Goal: Information Seeking & Learning: Learn about a topic

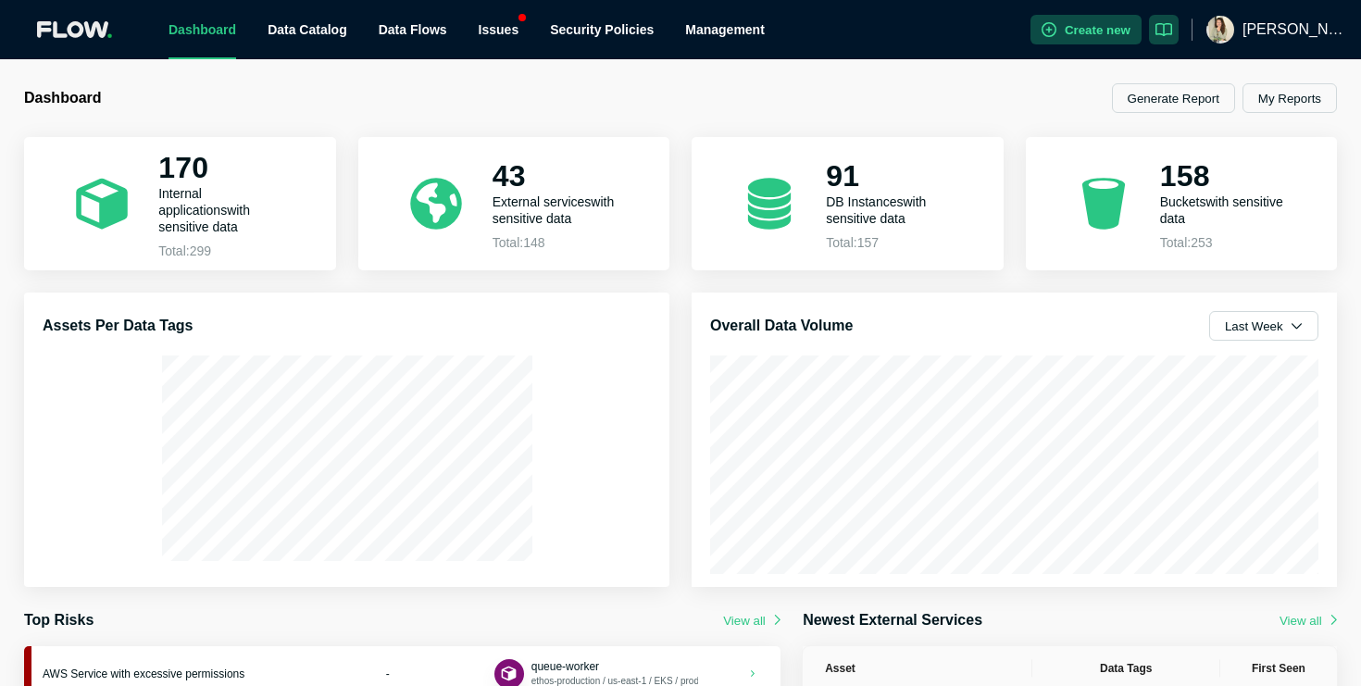
click at [1234, 25] on img at bounding box center [1221, 30] width 28 height 28
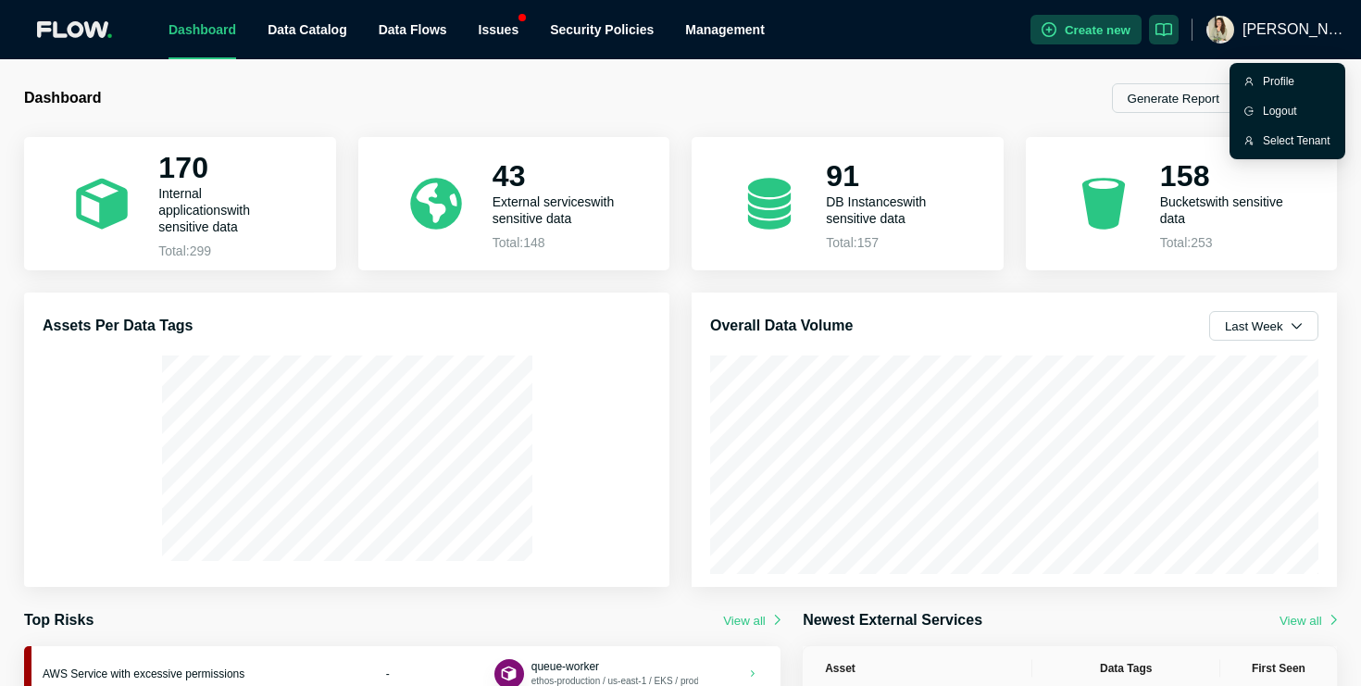
click at [1263, 35] on div "[PERSON_NAME]" at bounding box center [1276, 29] width 141 height 59
click at [1285, 132] on div "Select Tenant" at bounding box center [1297, 141] width 68 height 19
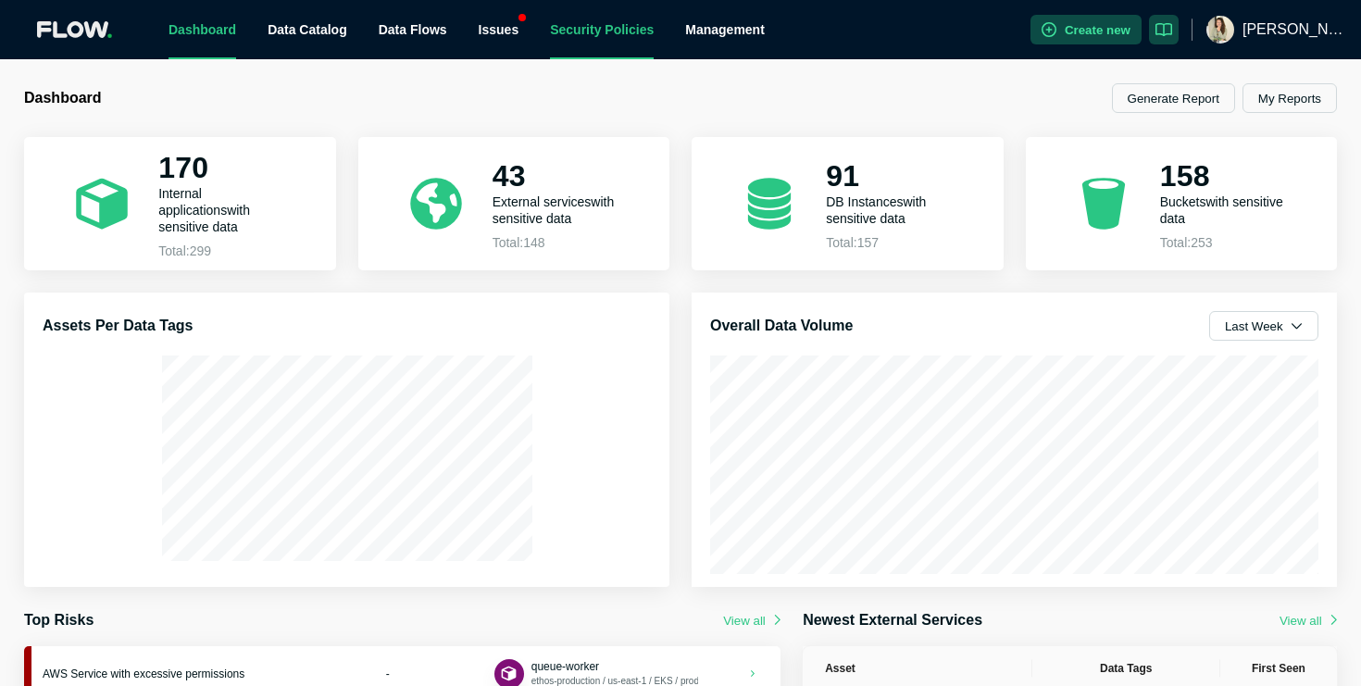
click at [596, 37] on link "Security Policies" at bounding box center [602, 29] width 104 height 15
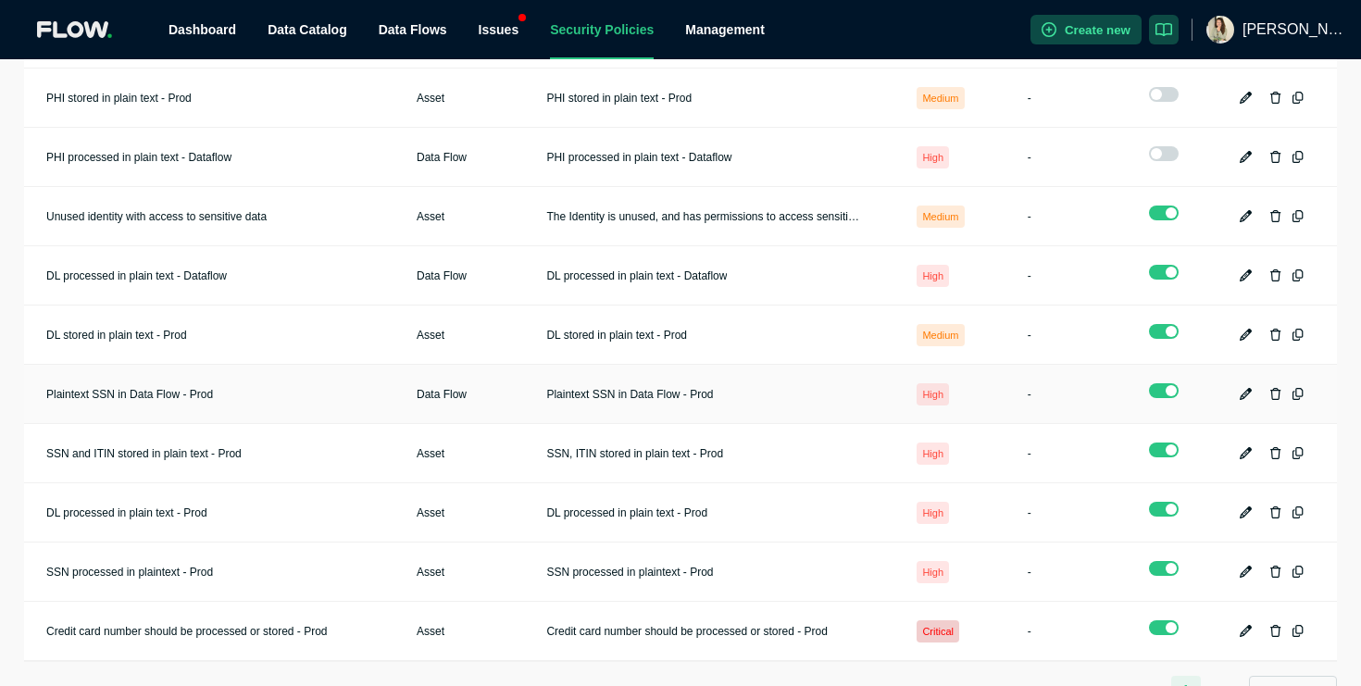
scroll to position [221, 0]
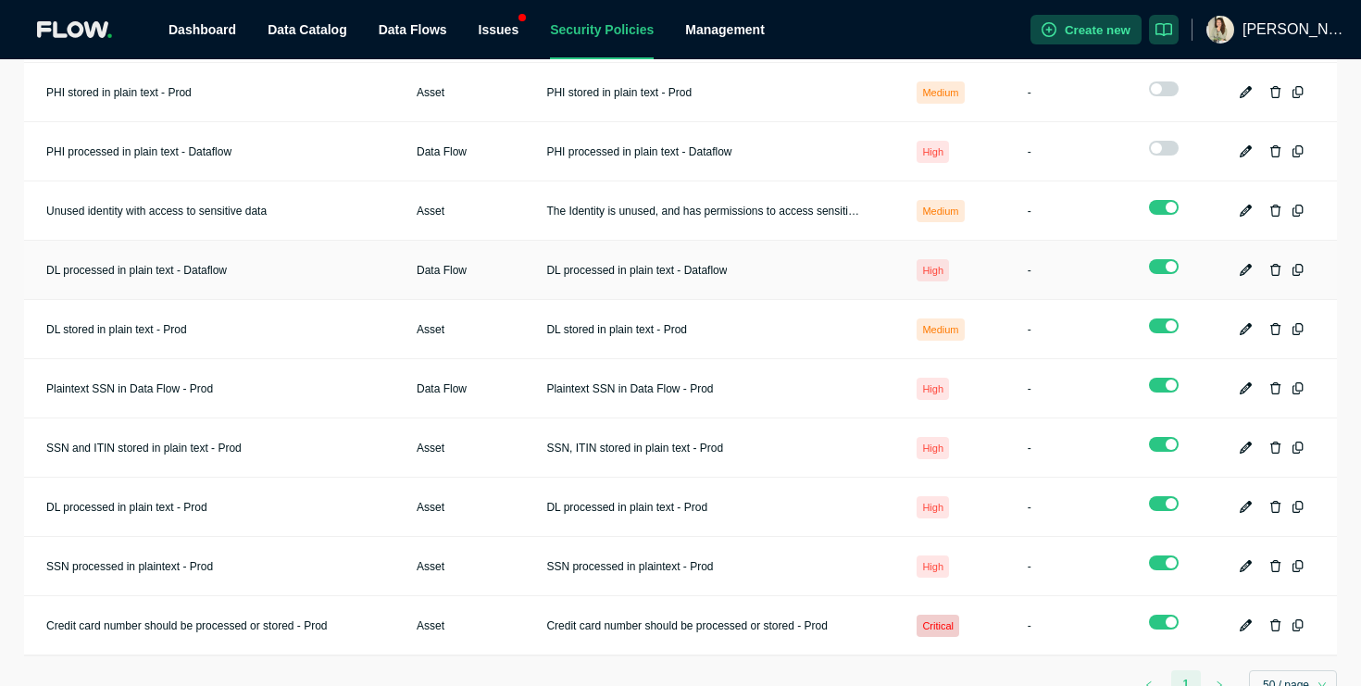
click at [637, 282] on td "DL processed in plain text - Dataflow" at bounding box center [709, 270] width 370 height 59
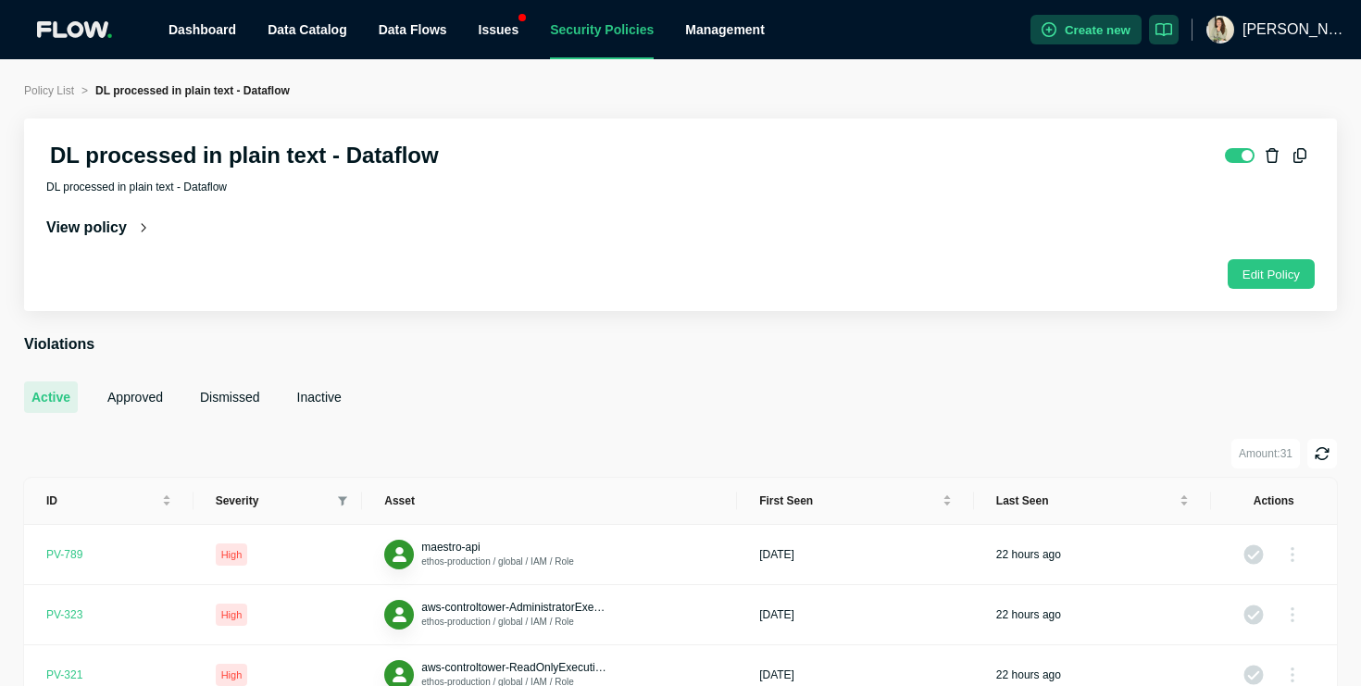
click at [122, 202] on section "DL processed in plain text - Dataflow DL processed in plain text - Dataflow Vie…" at bounding box center [680, 215] width 1313 height 193
click at [117, 232] on span "View policy" at bounding box center [86, 228] width 81 height 19
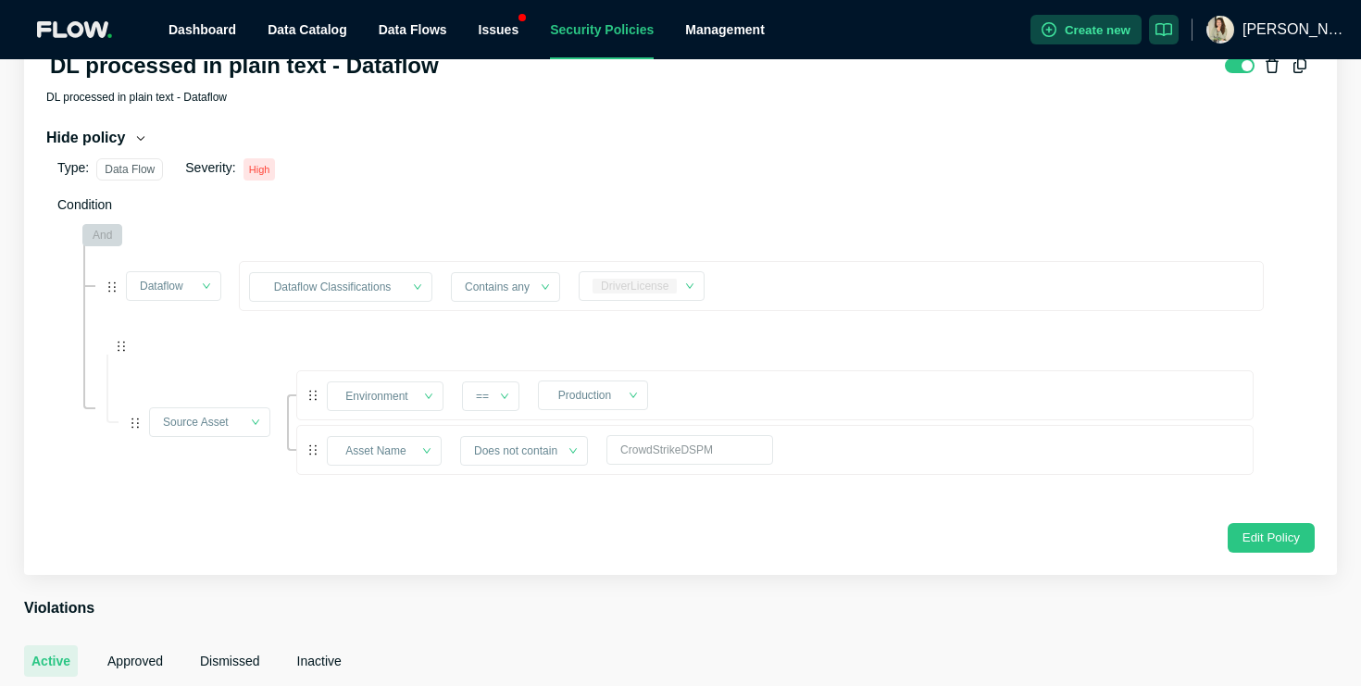
scroll to position [88, 0]
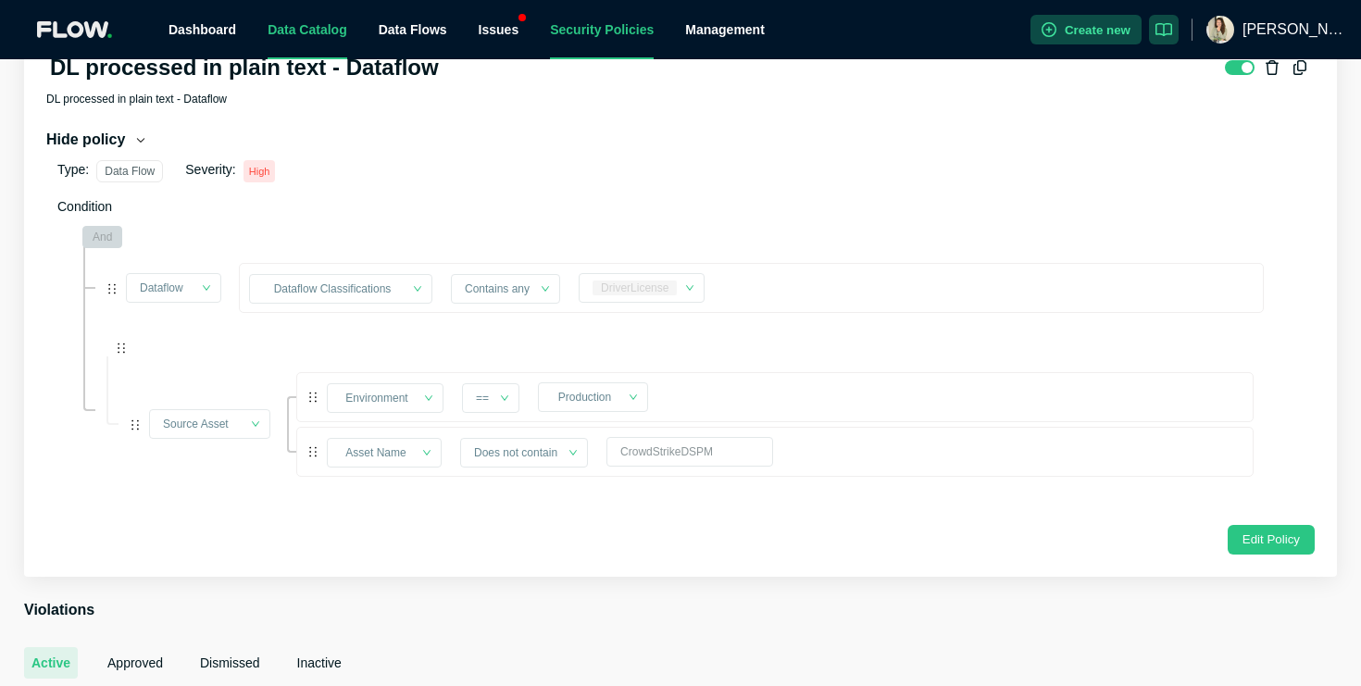
click at [311, 37] on link "Data Catalog" at bounding box center [308, 29] width 80 height 15
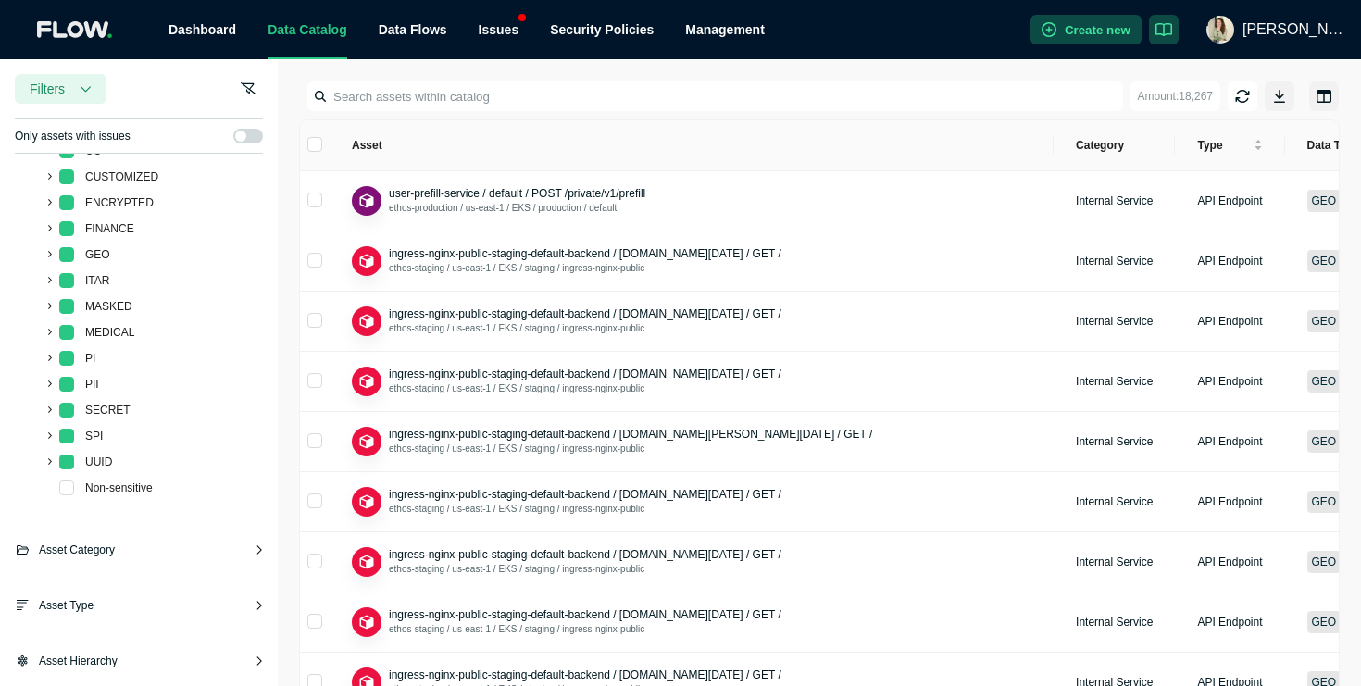
scroll to position [111, 0]
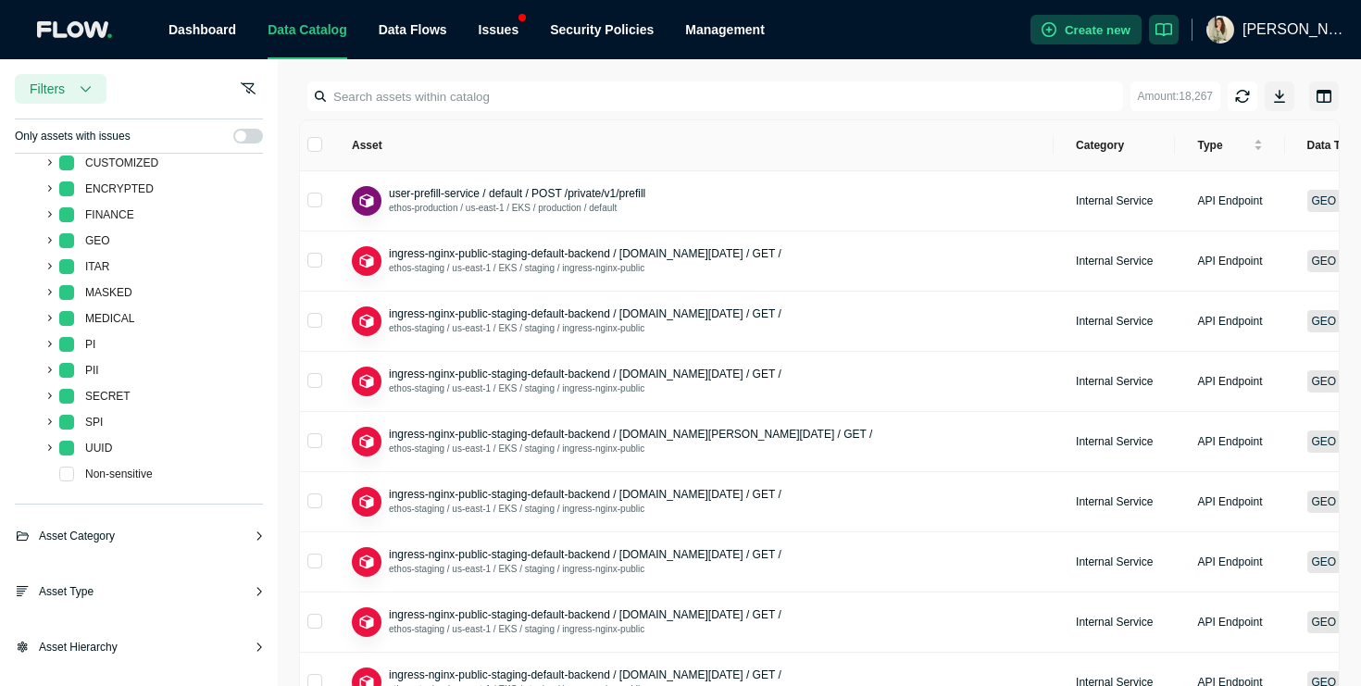
click at [78, 647] on span "Asset Hierarchy" at bounding box center [78, 647] width 79 height 19
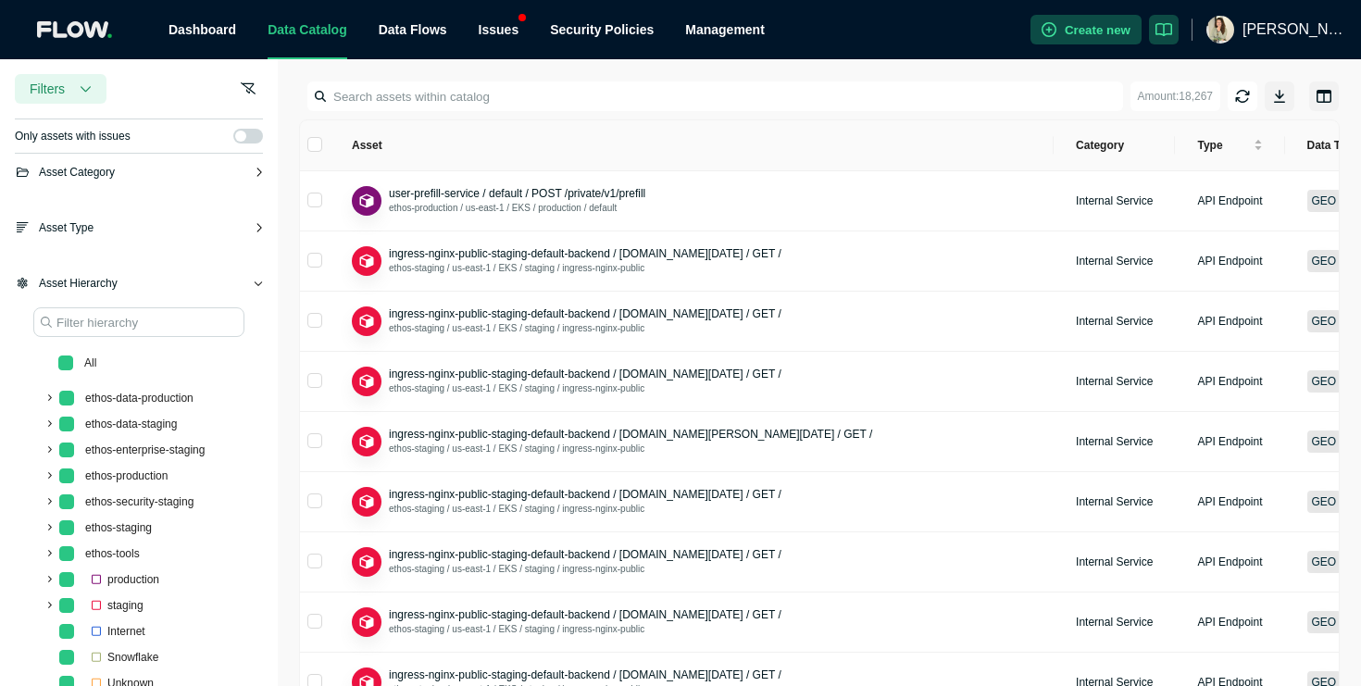
scroll to position [491, 0]
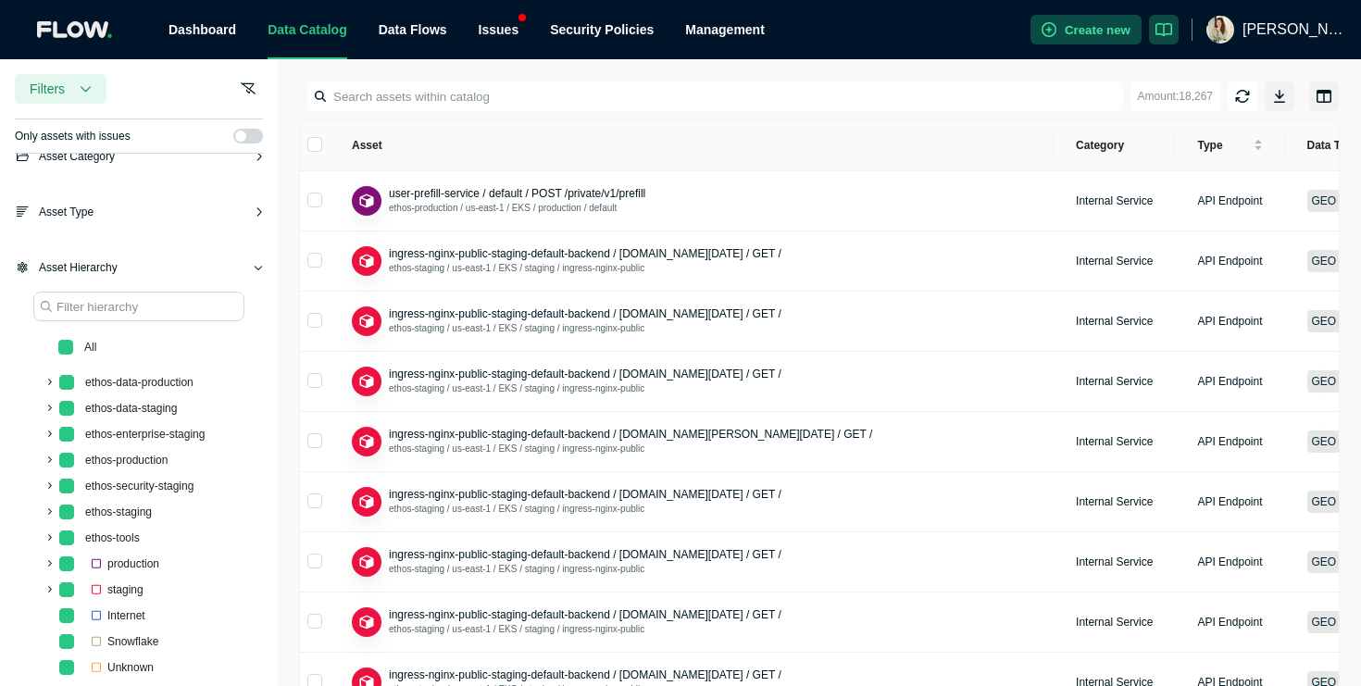
click at [43, 511] on span at bounding box center [48, 512] width 22 height 22
click at [48, 465] on span at bounding box center [48, 460] width 22 height 22
click at [48, 464] on span at bounding box center [48, 460] width 22 height 22
click at [52, 513] on span at bounding box center [48, 512] width 22 height 22
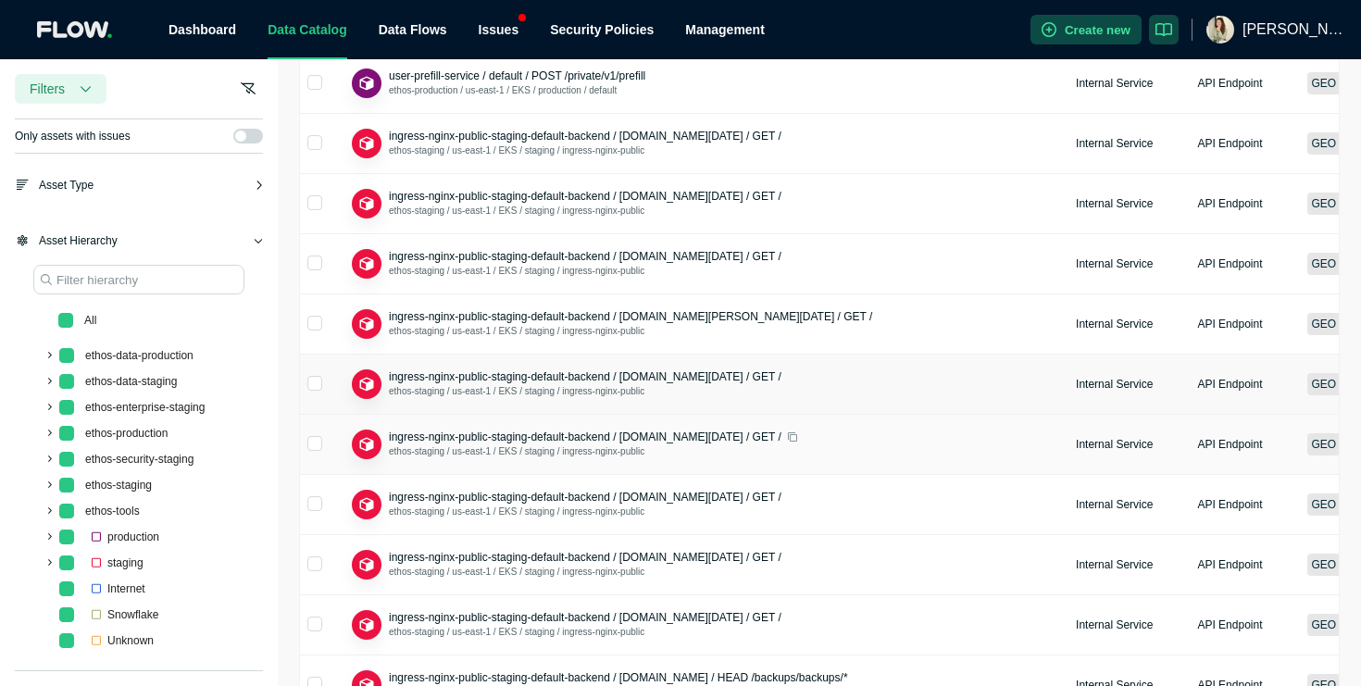
scroll to position [132, 0]
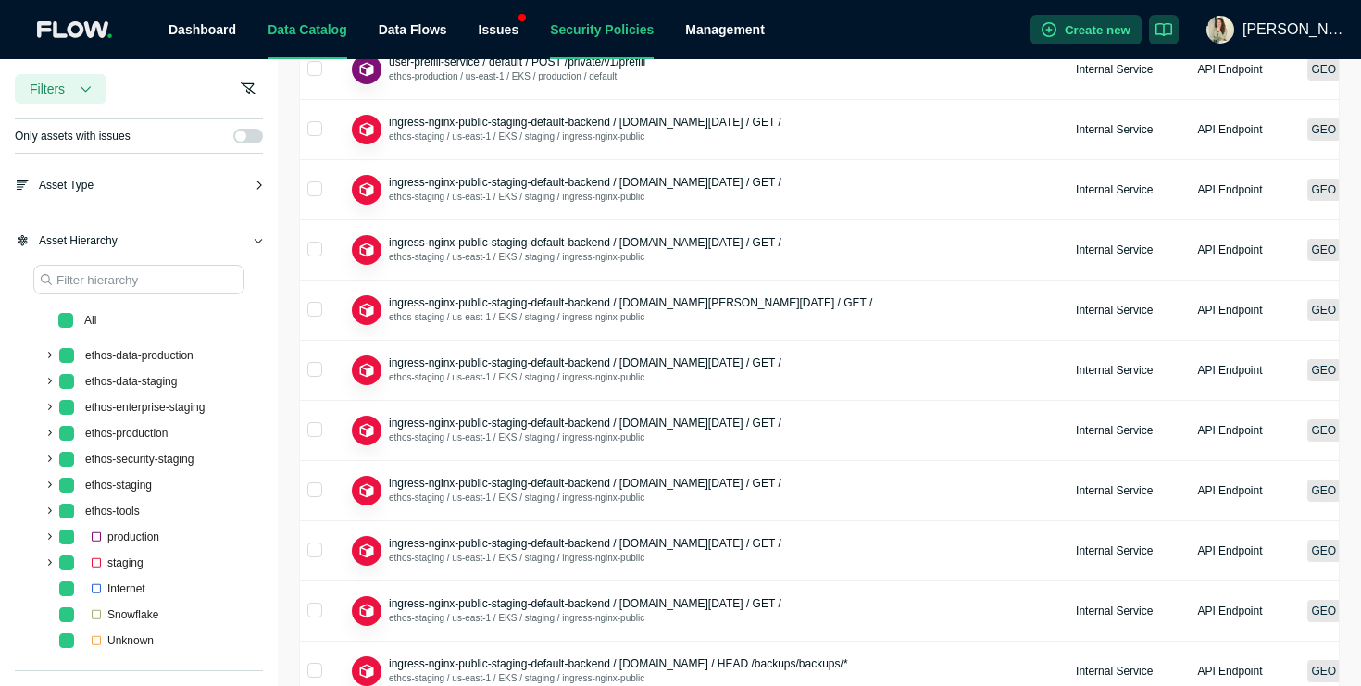
click at [616, 25] on link "Security Policies" at bounding box center [602, 29] width 104 height 15
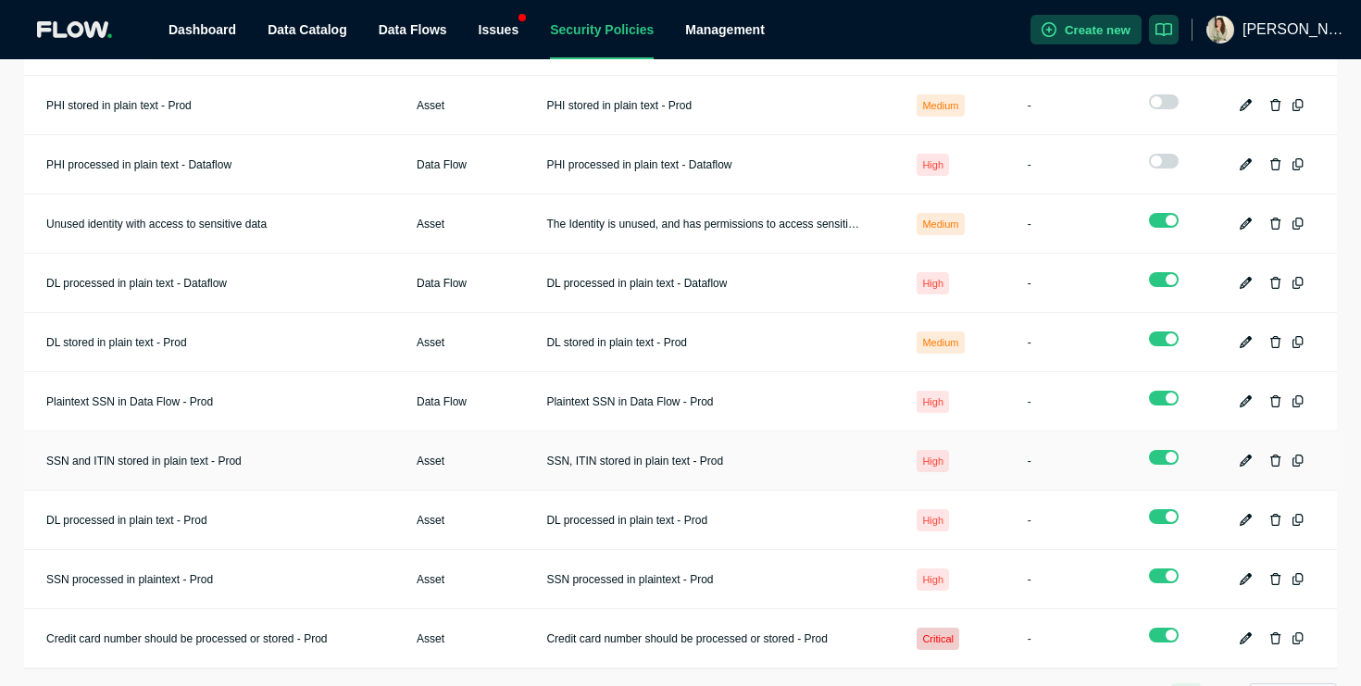
scroll to position [272, 0]
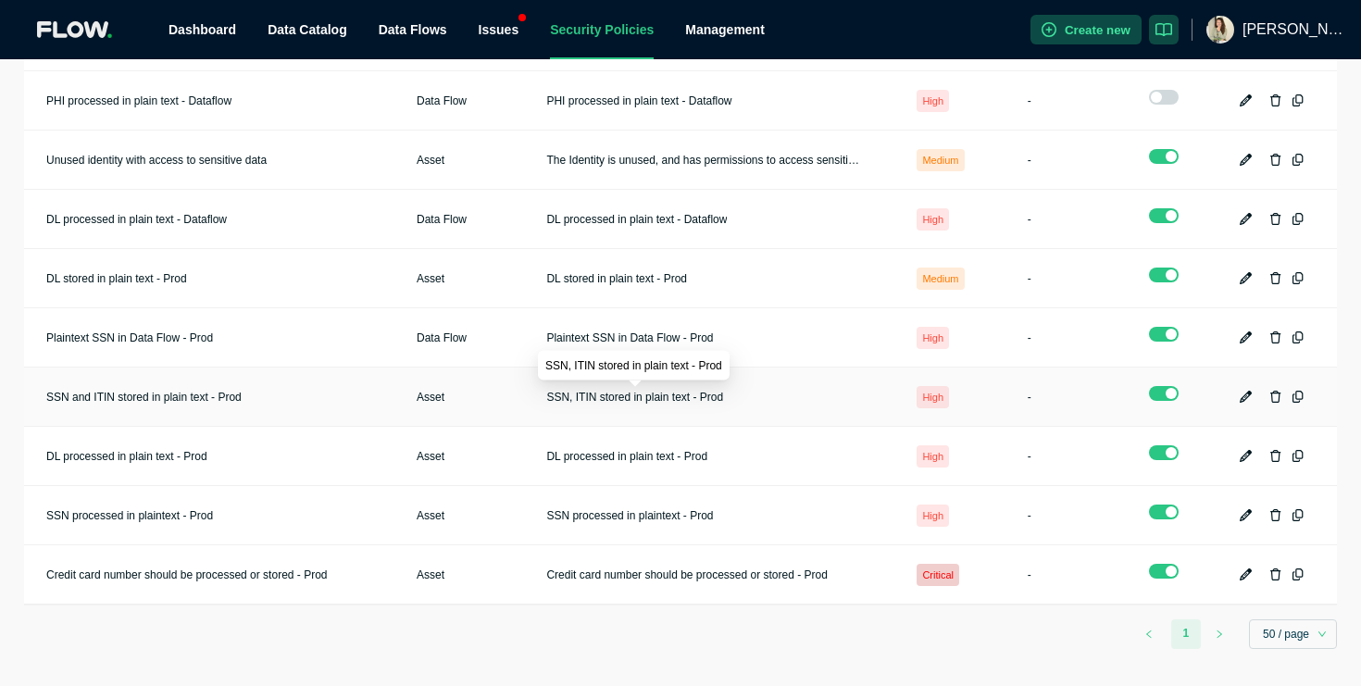
click at [672, 398] on span "SSN, ITIN stored in plain text - Prod" at bounding box center [634, 397] width 177 height 15
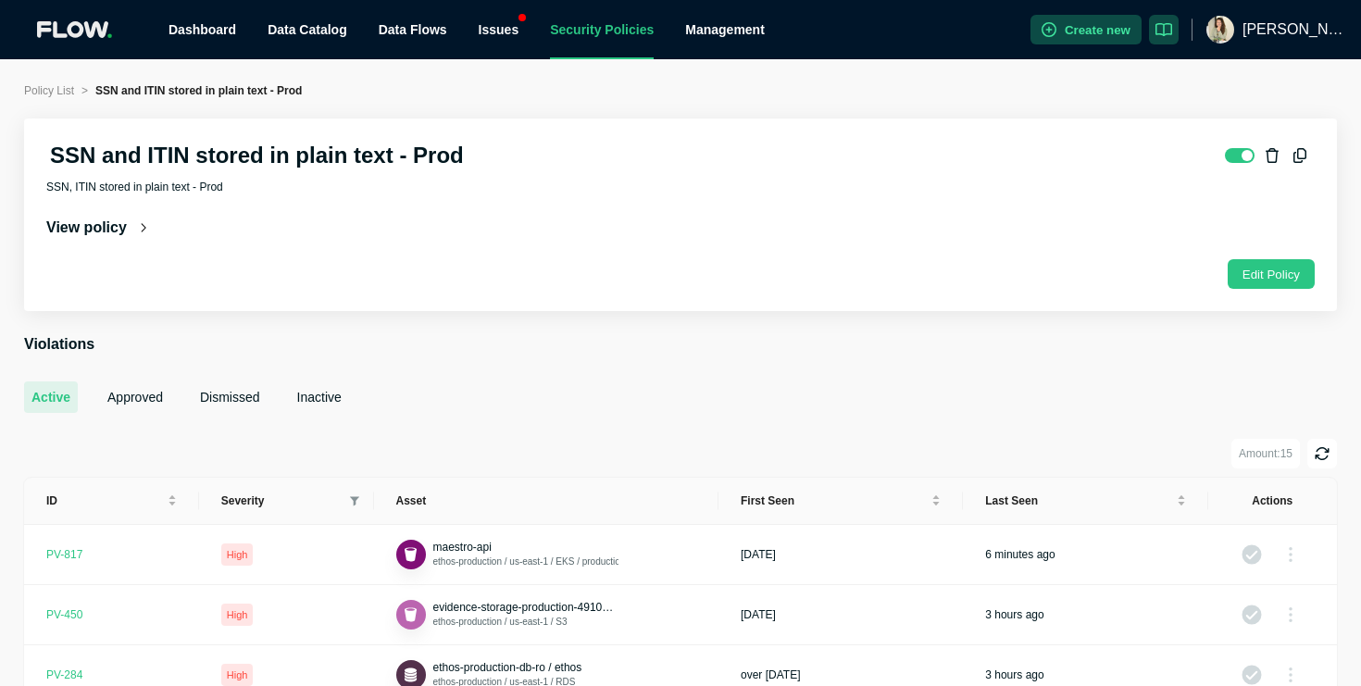
click at [133, 226] on div "View policy" at bounding box center [96, 228] width 101 height 19
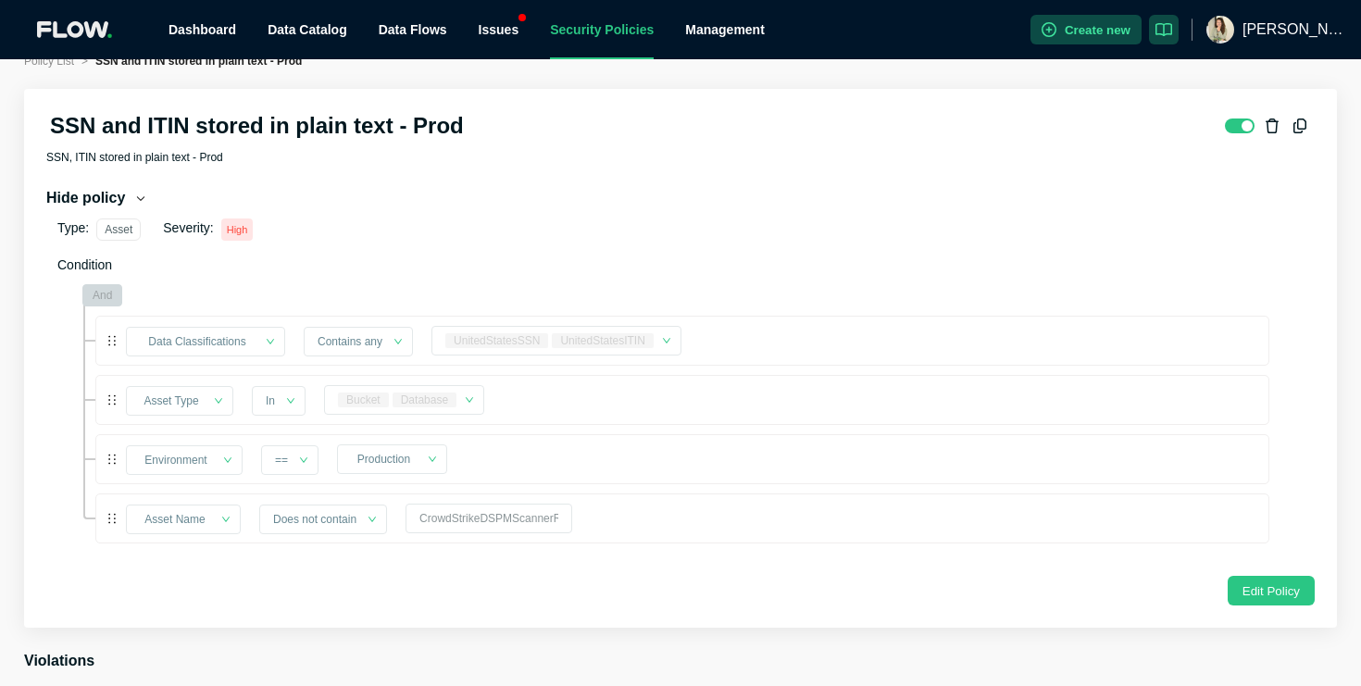
scroll to position [35, 0]
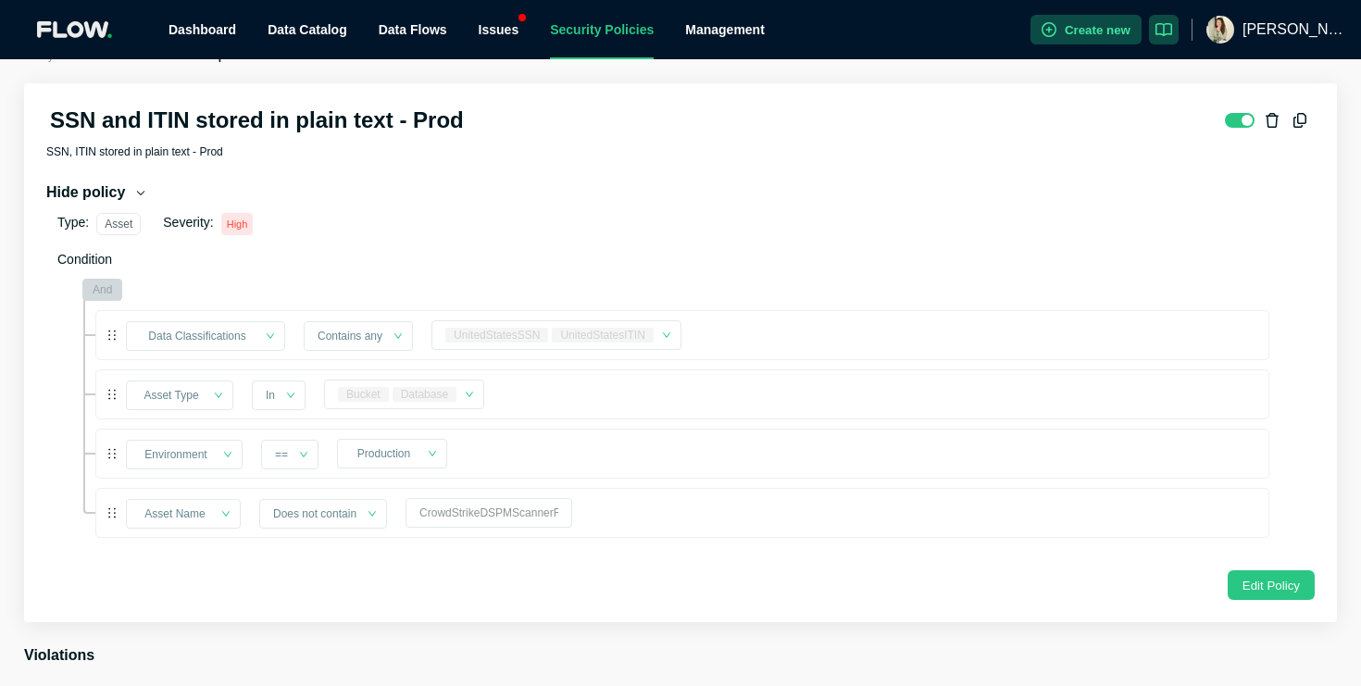
click at [520, 27] on ul "Dashboard Data Catalog Data Flows Issues Security Policies Management" at bounding box center [592, 29] width 878 height 59
click at [506, 32] on div "Issues" at bounding box center [499, 29] width 41 height 59
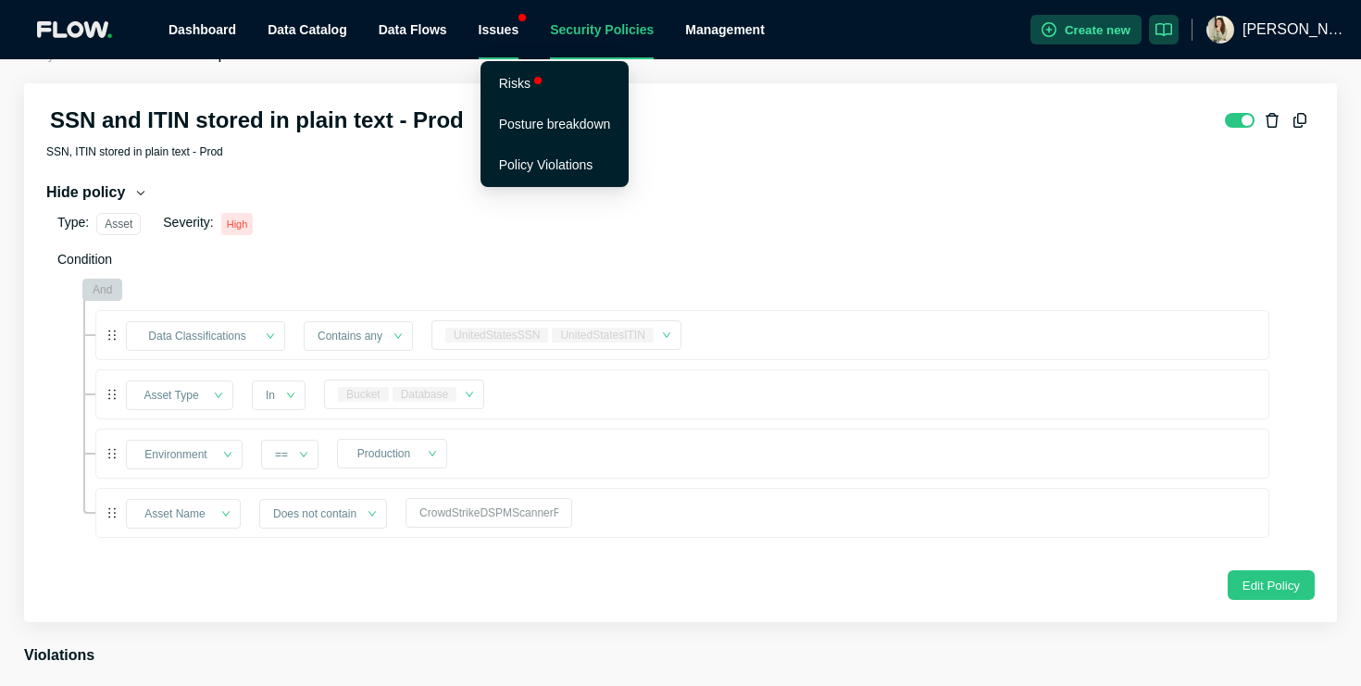
click at [596, 33] on link "Security Policies" at bounding box center [602, 29] width 104 height 15
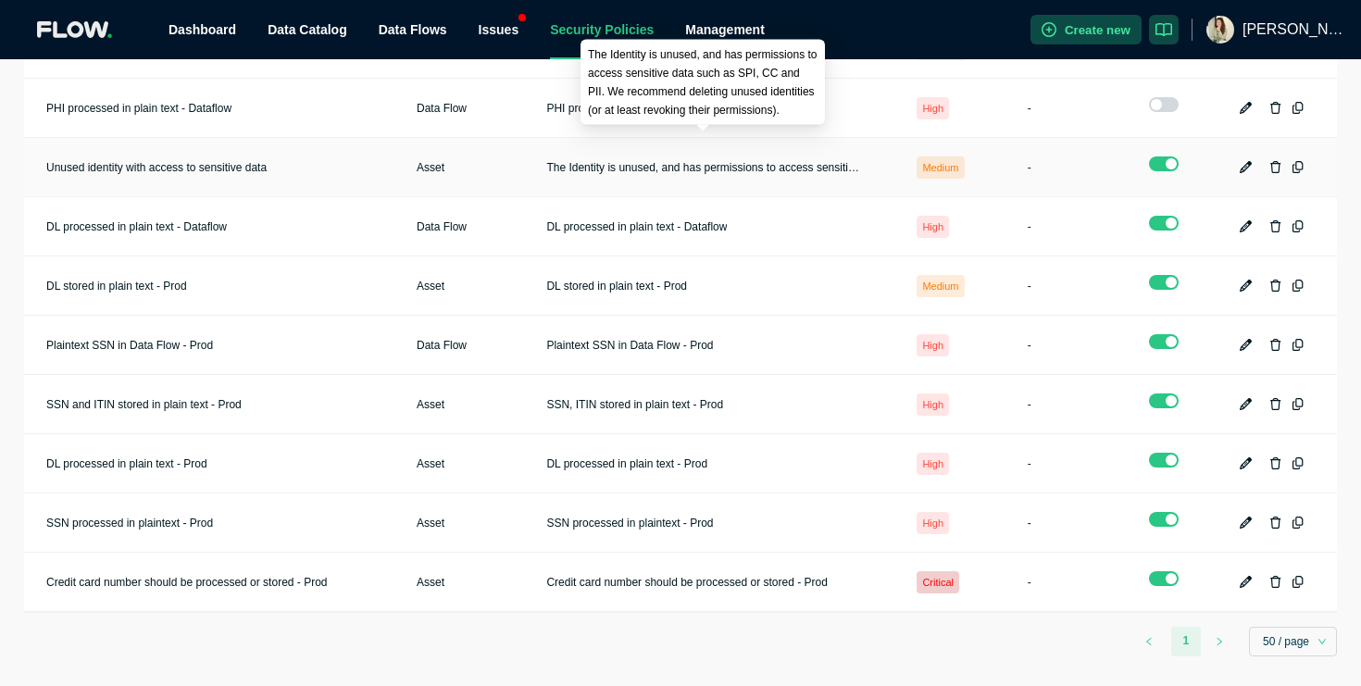
scroll to position [272, 0]
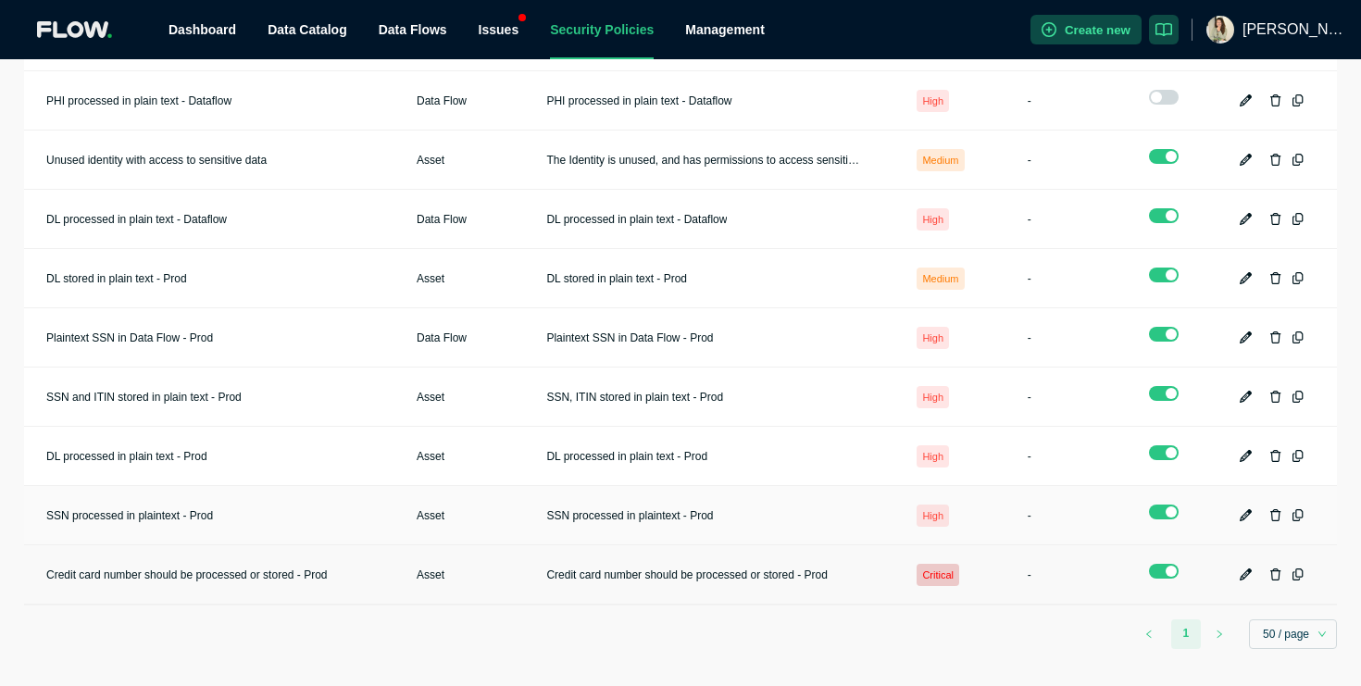
click at [750, 562] on td "Credit card number should be processed or stored - Prod" at bounding box center [709, 574] width 370 height 59
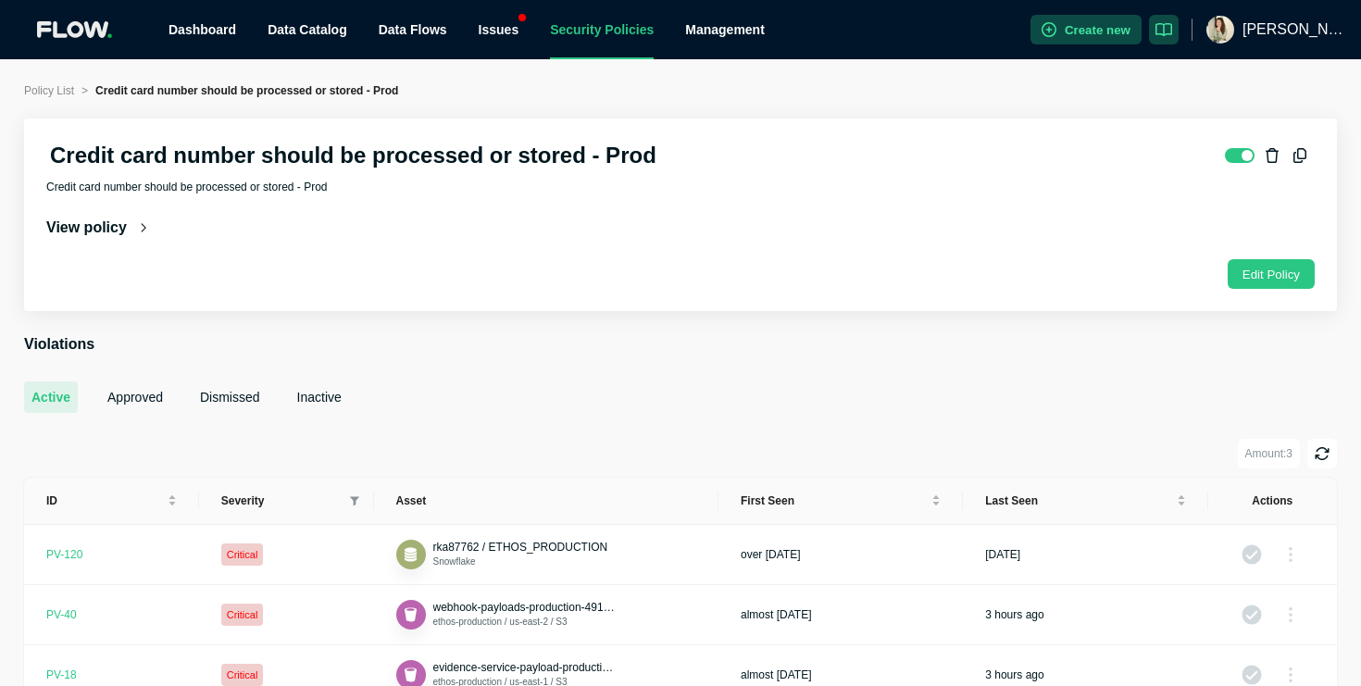
click at [137, 207] on section "Credit card number should be processed or stored - Prod Credit card number shou…" at bounding box center [680, 215] width 1313 height 193
click at [137, 219] on div "View policy" at bounding box center [96, 228] width 101 height 19
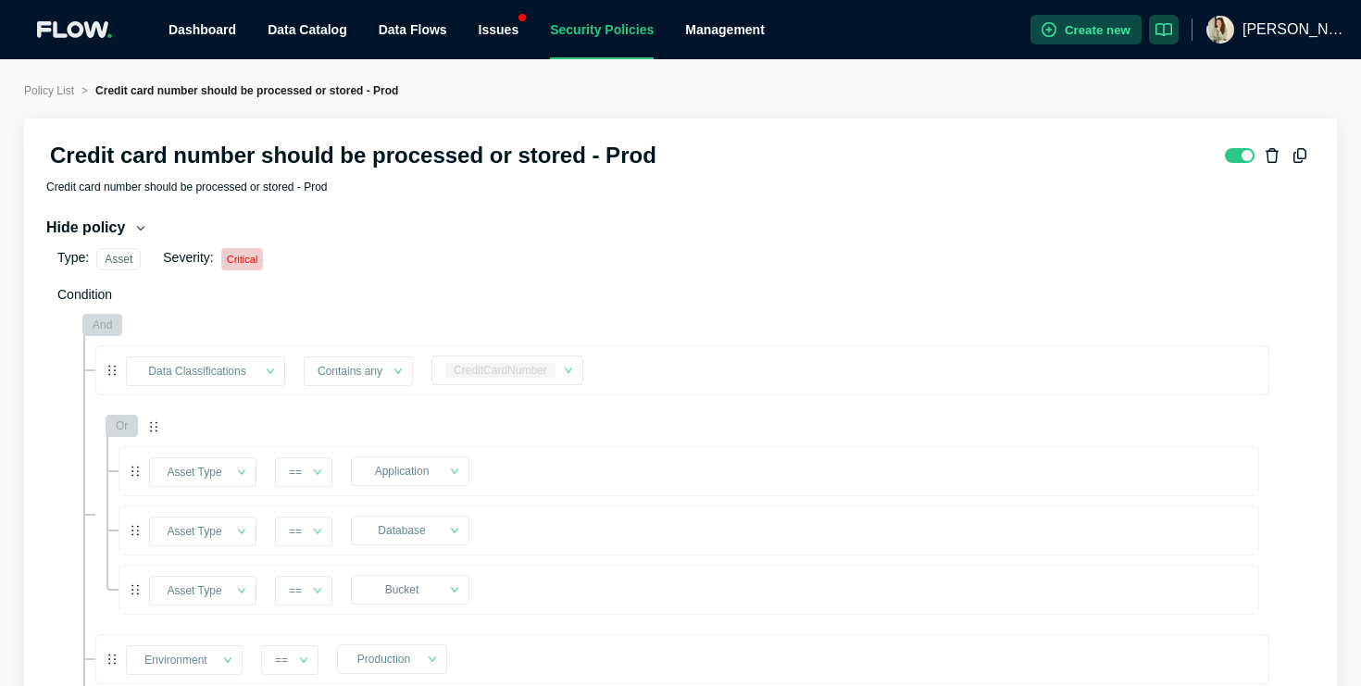
click at [73, 94] on span "Policy List" at bounding box center [49, 90] width 50 height 13
